Goal: Book appointment/travel/reservation

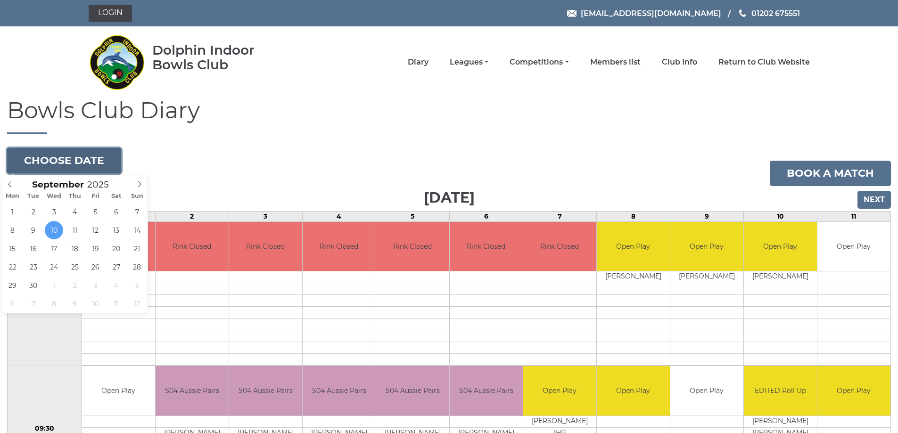
click at [102, 159] on button "Choose date" at bounding box center [64, 160] width 114 height 25
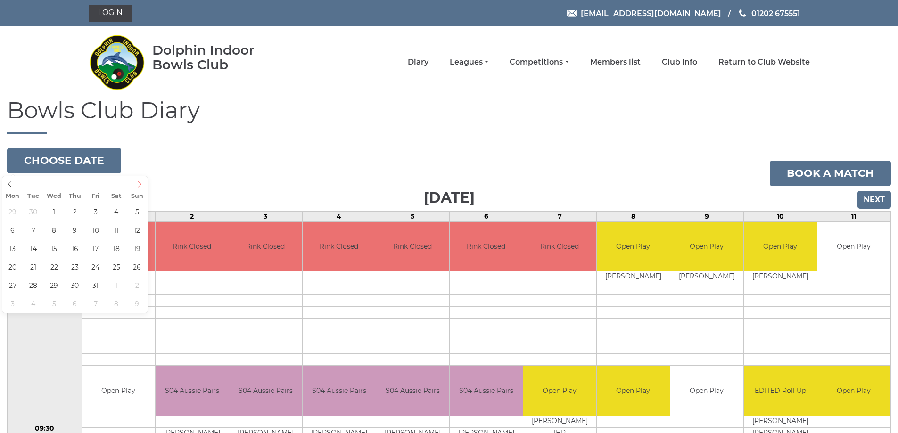
click at [139, 184] on icon at bounding box center [139, 184] width 7 height 7
type input "2025-12-27"
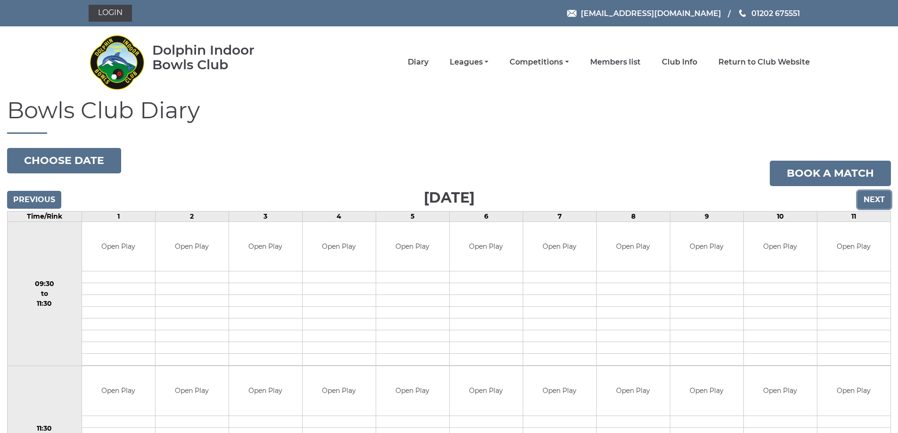
click at [878, 197] on input "Next" at bounding box center [874, 200] width 33 height 18
click at [876, 198] on input "Next" at bounding box center [874, 200] width 33 height 18
